Goal: Information Seeking & Learning: Learn about a topic

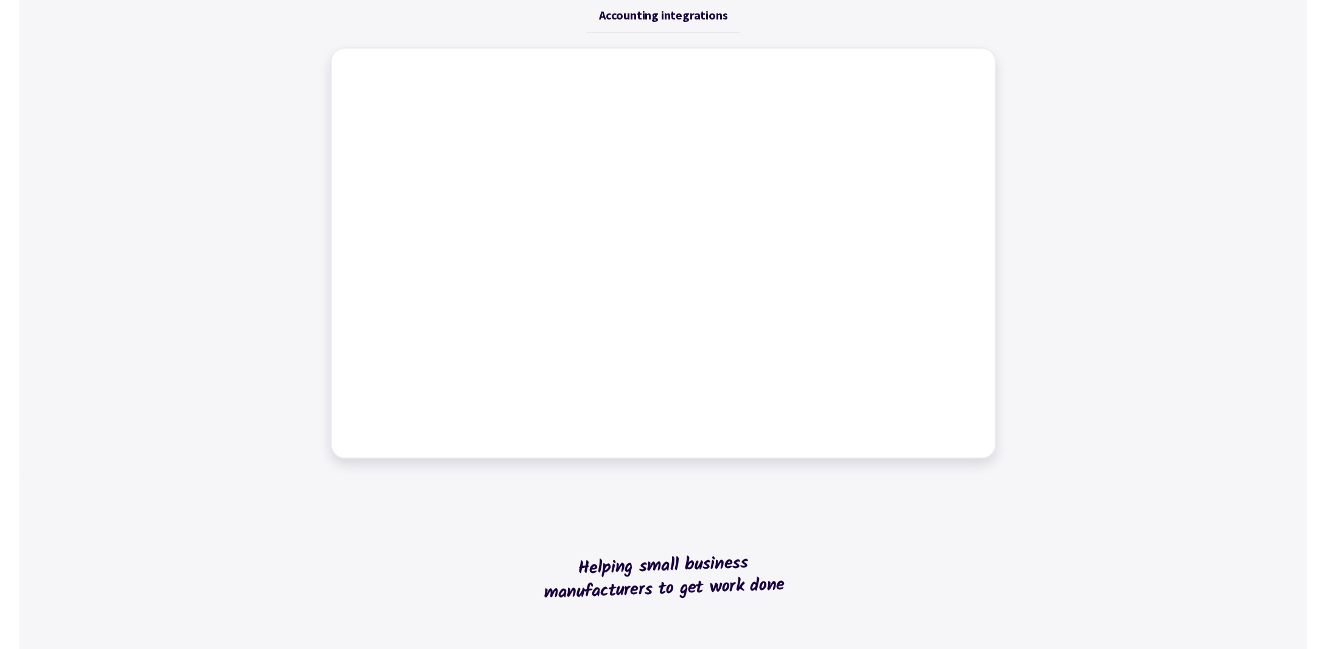
scroll to position [487, 0]
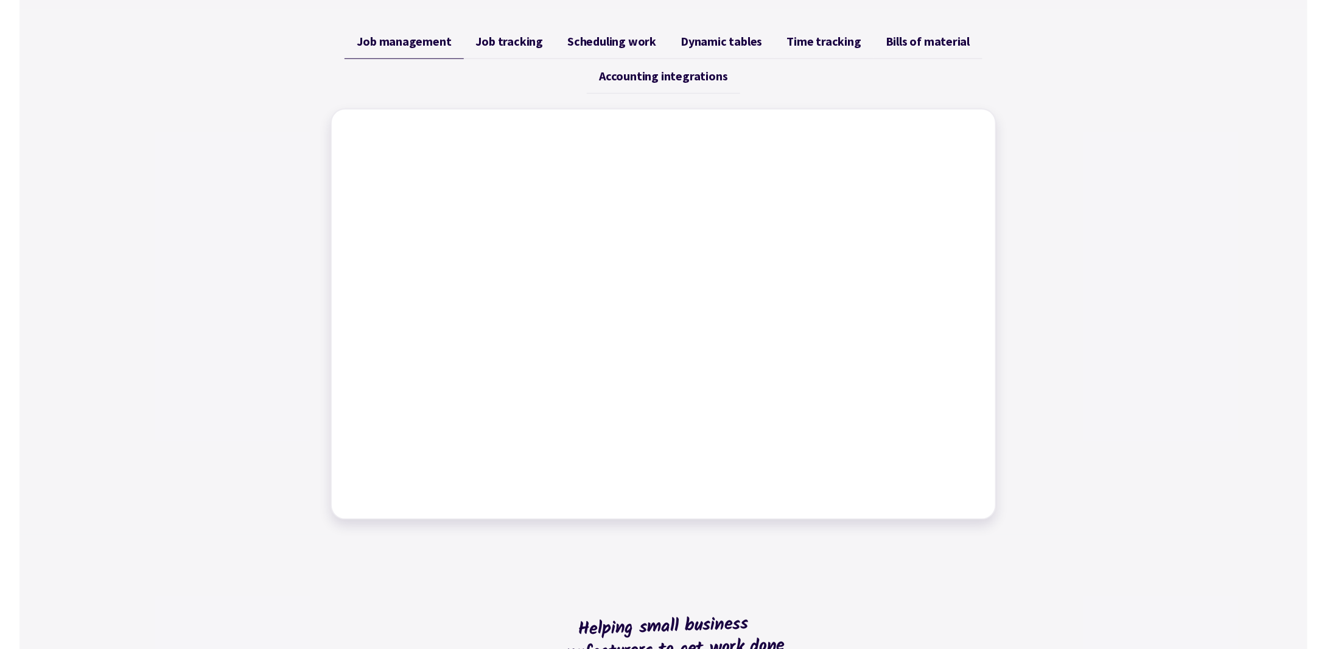
click at [642, 43] on span "Scheduling work" at bounding box center [611, 41] width 89 height 15
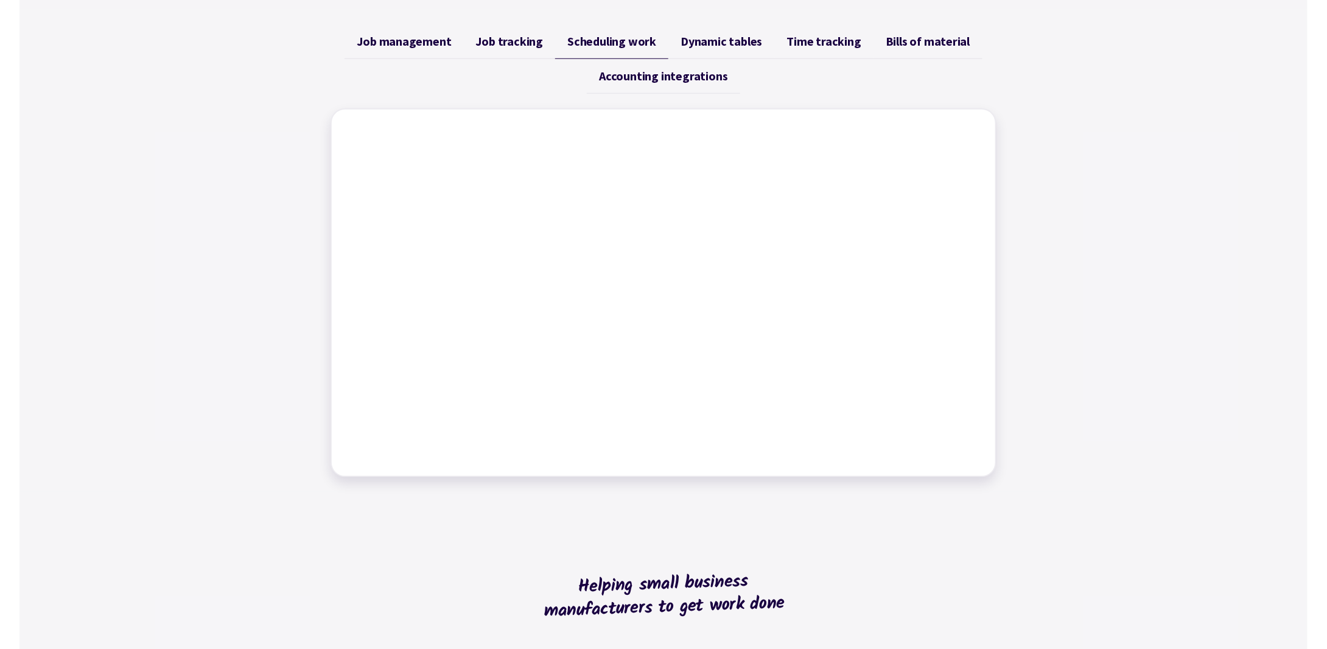
click at [702, 44] on span "Dynamic tables" at bounding box center [721, 41] width 82 height 15
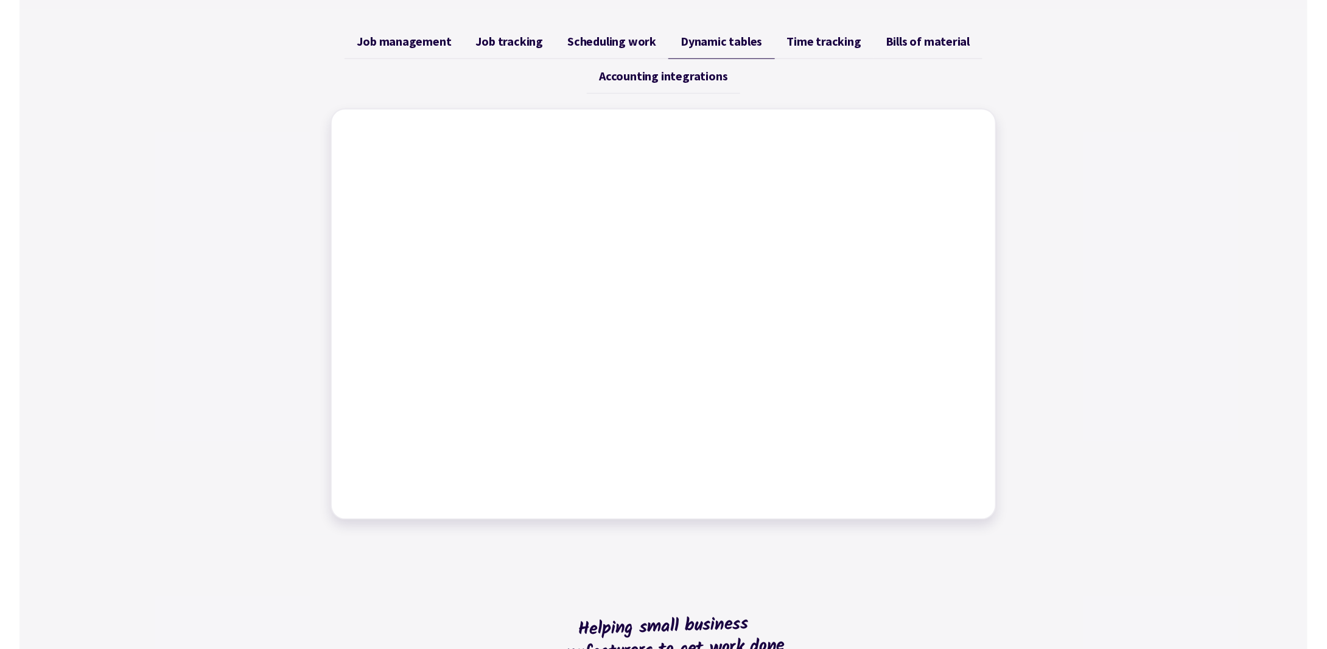
click at [678, 85] on link "Accounting integrations" at bounding box center [663, 76] width 153 height 35
click at [851, 42] on span "Time tracking" at bounding box center [824, 41] width 74 height 15
click at [848, 75] on ul "Job management Job tracking Scheduling work Dynamic tables Time tracking Bills …" at bounding box center [664, 58] width 666 height 69
click at [906, 44] on span "Bills of material" at bounding box center [928, 41] width 85 height 15
click at [443, 44] on span "Job management" at bounding box center [404, 41] width 94 height 15
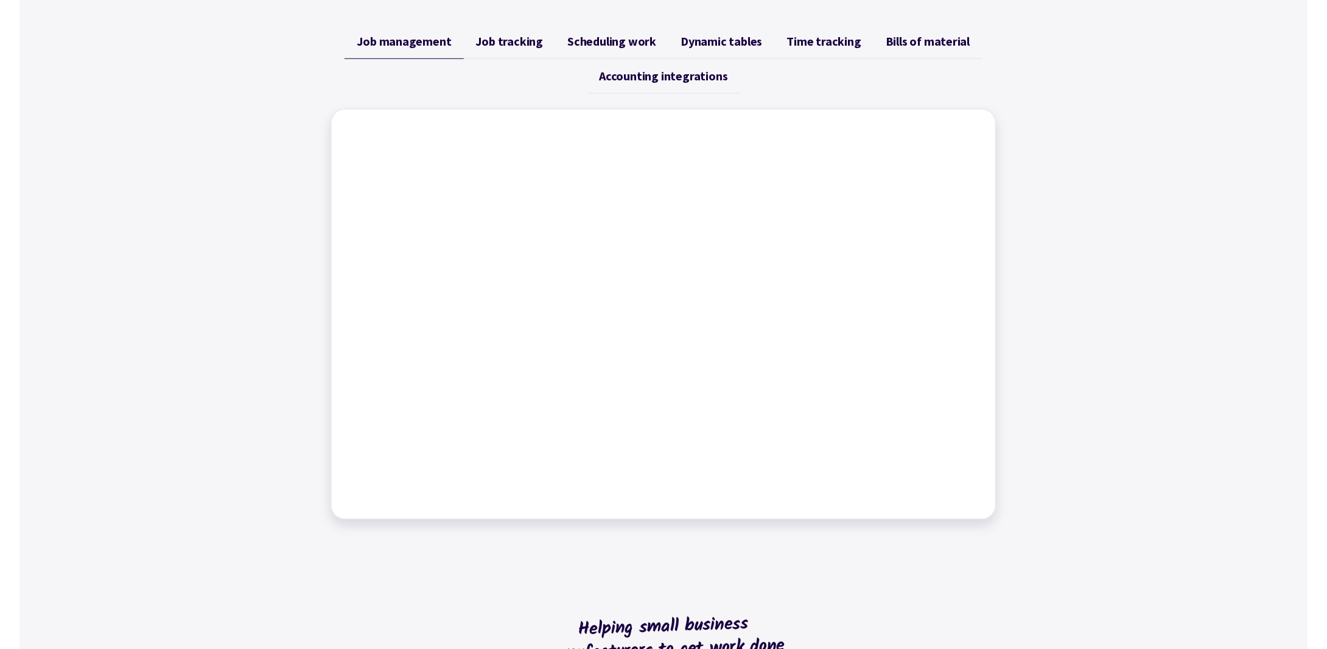
click at [443, 44] on span "Job management" at bounding box center [404, 41] width 94 height 15
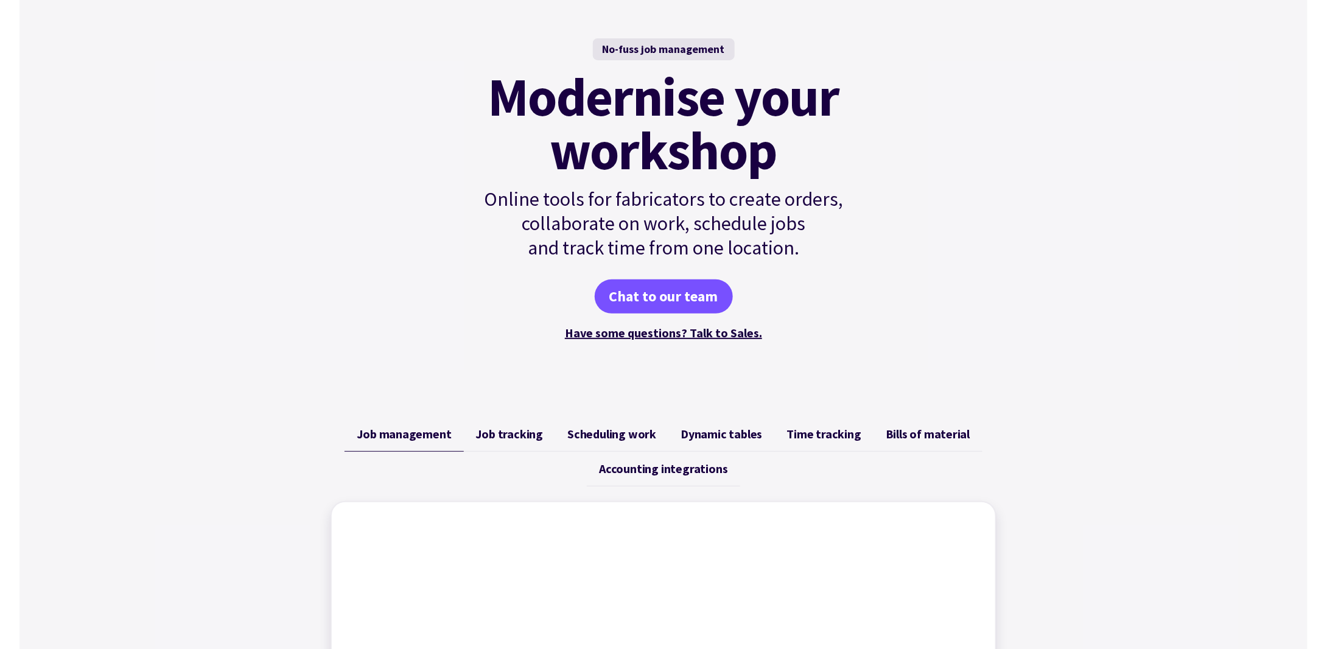
scroll to position [0, 0]
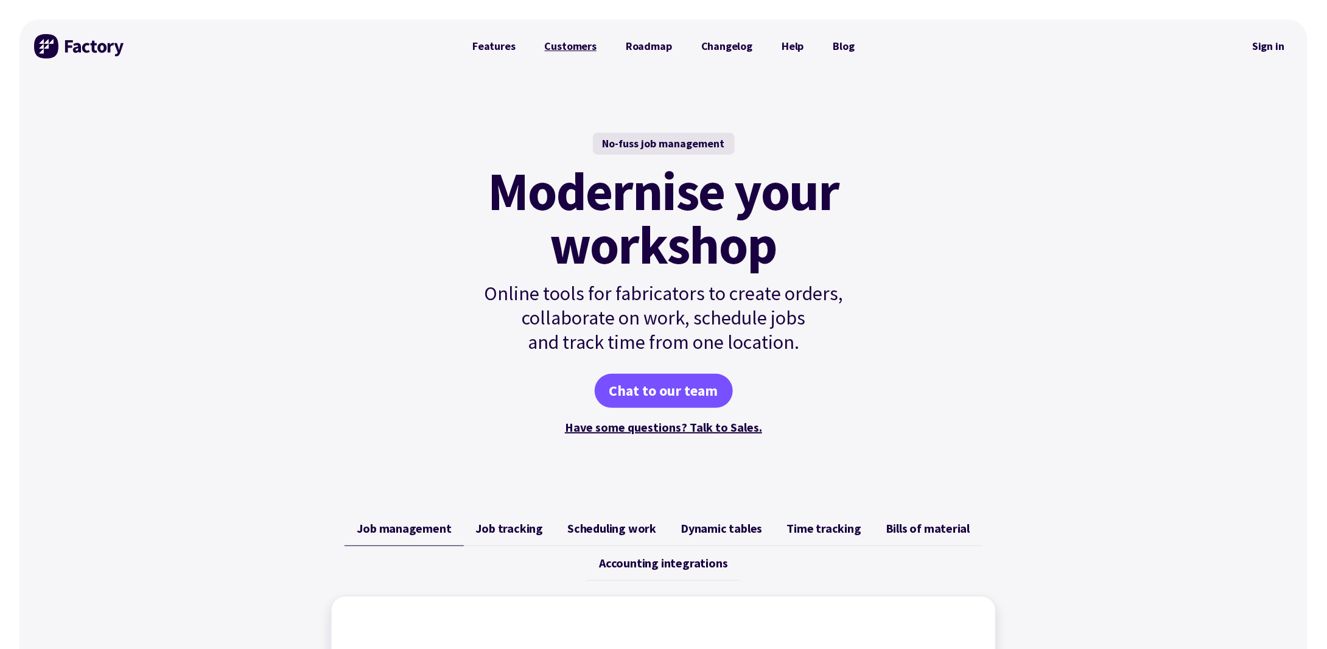
click at [571, 52] on link "Customers" at bounding box center [570, 46] width 81 height 24
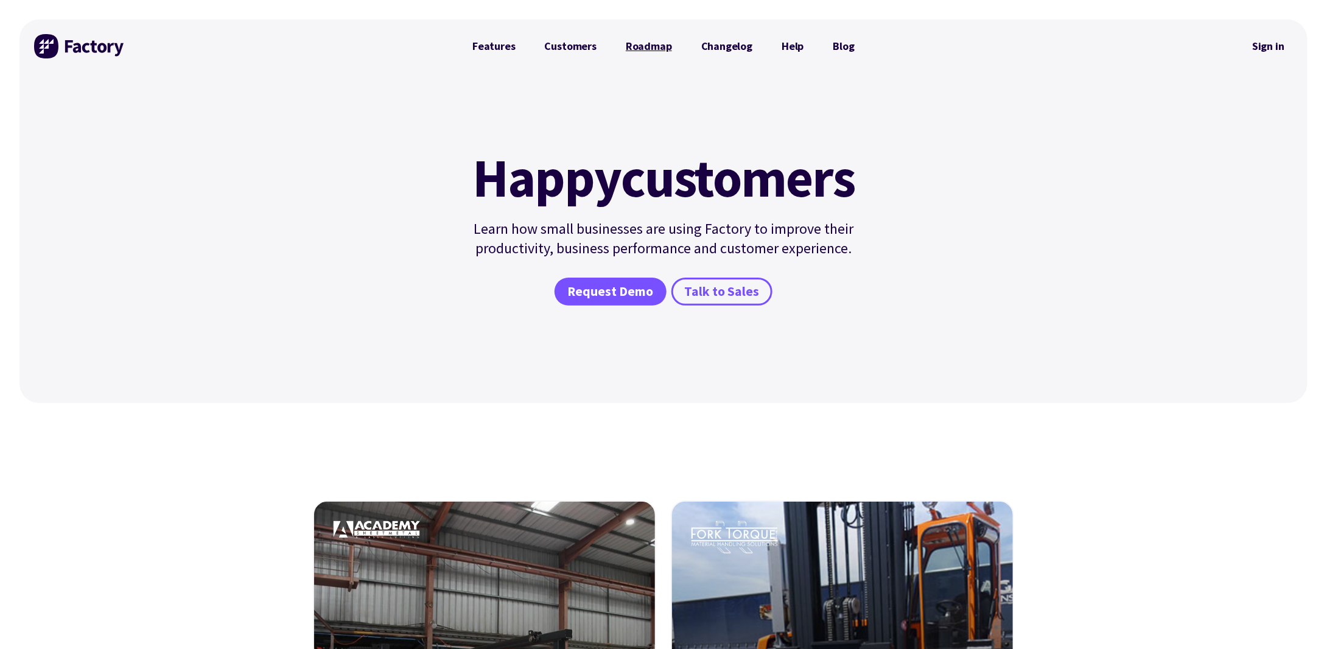
click at [656, 47] on link "Roadmap" at bounding box center [648, 46] width 75 height 24
click at [691, 287] on span "Talk to Sales" at bounding box center [722, 292] width 75 height 18
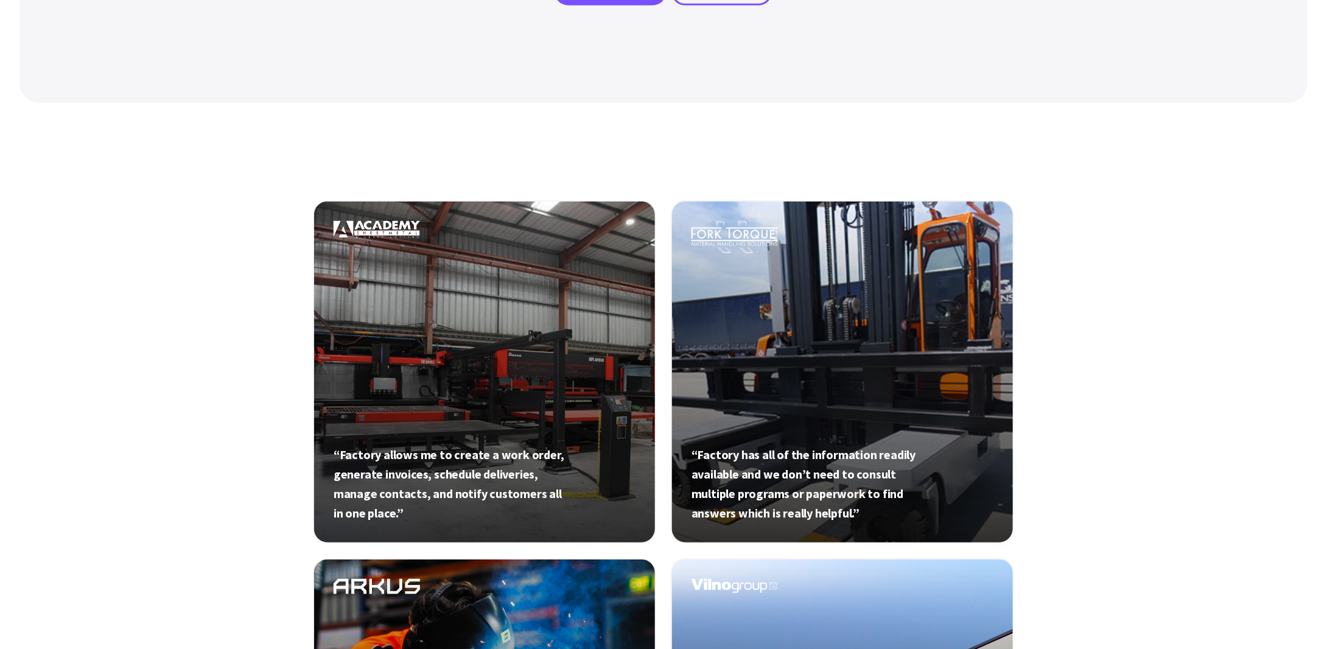
scroll to position [304, 0]
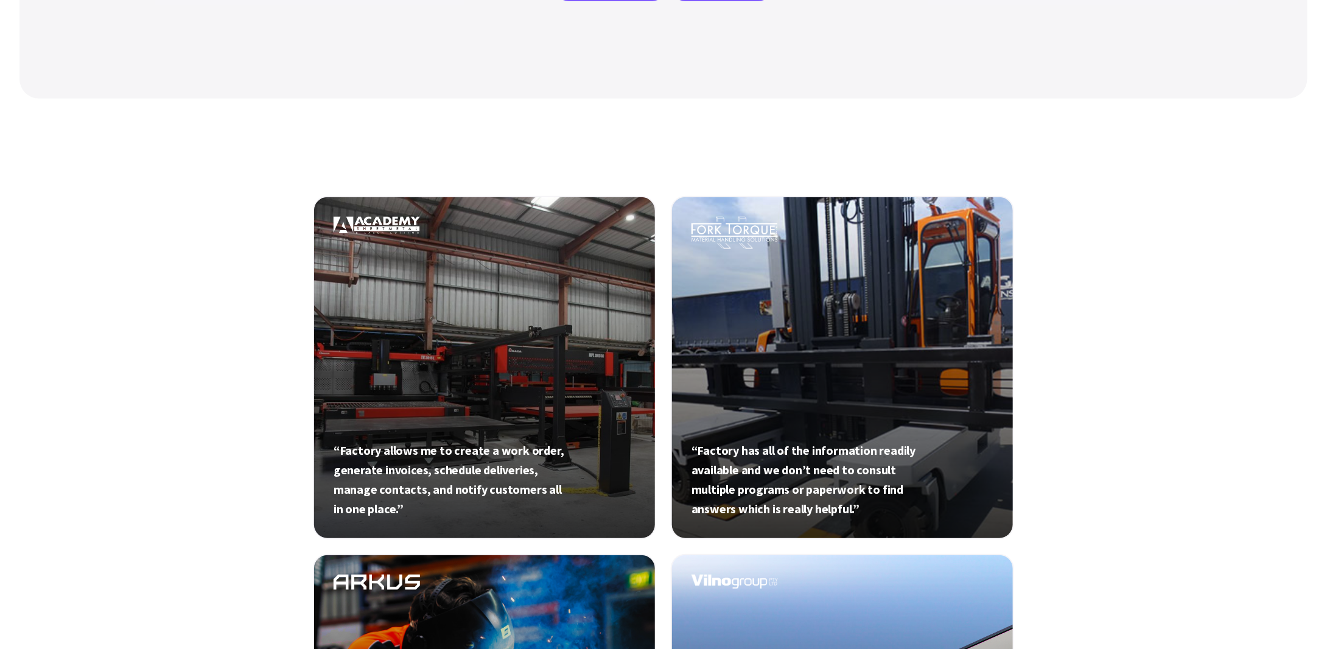
click at [1160, 139] on div "“Factory allows me to create a work order, generate invoices, schedule deliveri…" at bounding box center [663, 532] width 1288 height 867
